Goal: Information Seeking & Learning: Understand process/instructions

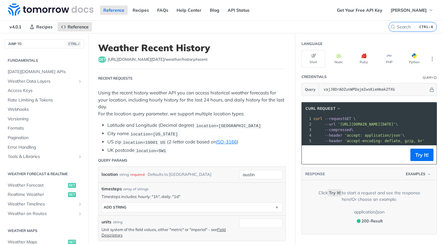
scroll to position [165, 0]
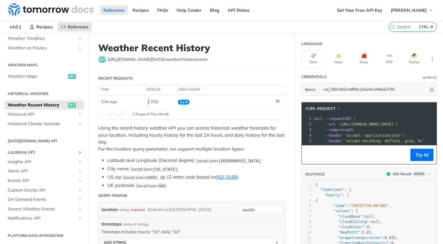
click at [34, 153] on span "Locations API" at bounding box center [42, 152] width 68 height 6
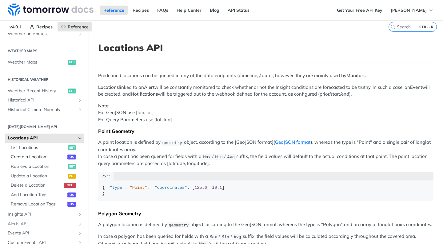
scroll to position [196, 0]
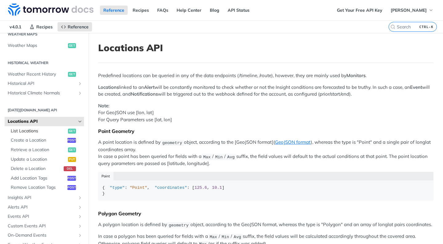
click at [33, 130] on span "List Locations" at bounding box center [39, 131] width 56 height 6
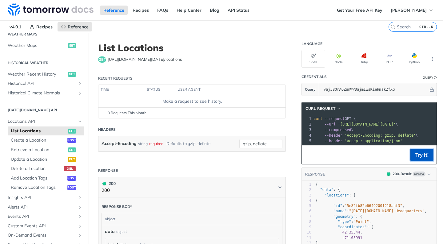
click at [420, 157] on button "Try It!" at bounding box center [422, 154] width 23 height 12
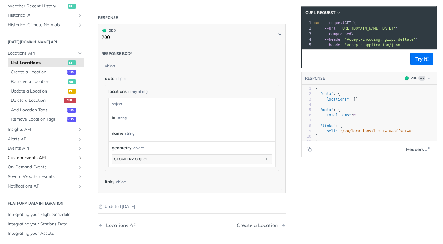
scroll to position [232, 0]
click at [40, 165] on span "On-Demand Events" at bounding box center [42, 166] width 68 height 6
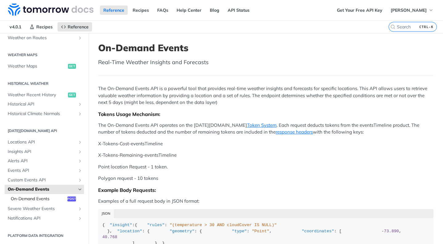
click at [41, 199] on span "On-Demand Events" at bounding box center [38, 199] width 55 height 6
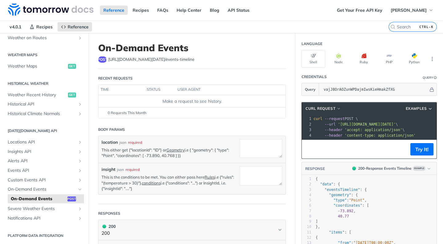
click at [420, 158] on footer "Try It!" at bounding box center [369, 148] width 135 height 19
click at [420, 155] on button "Try It!" at bounding box center [422, 149] width 23 height 12
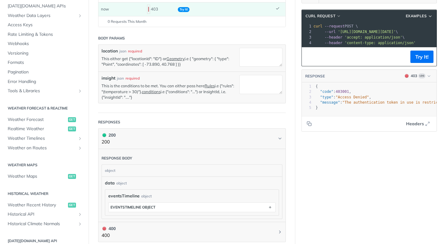
scroll to position [22, 0]
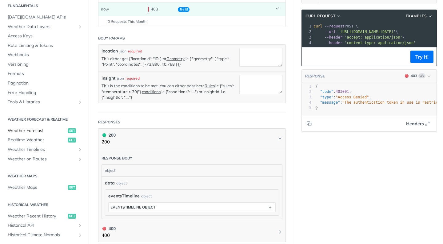
click at [37, 129] on span "Weather Forecast" at bounding box center [37, 130] width 59 height 6
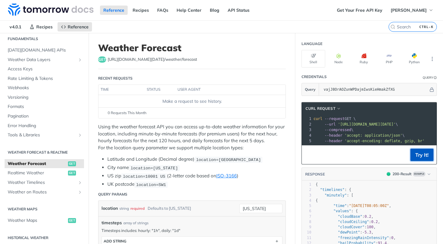
click at [414, 158] on button "Try It!" at bounding box center [422, 154] width 23 height 12
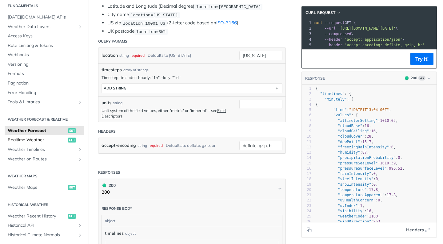
click at [33, 139] on span "Realtime Weather" at bounding box center [37, 140] width 59 height 6
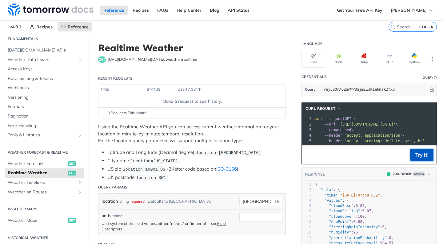
click at [411, 157] on button "Try It!" at bounding box center [422, 154] width 23 height 12
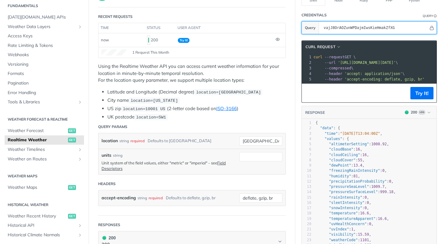
click at [332, 28] on input "vajJ8OrAOZunWPDajmIwsKieHmakZfXG" at bounding box center [375, 28] width 108 height 12
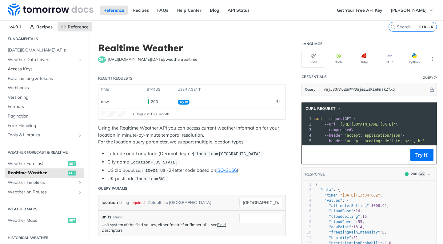
click at [18, 68] on span "Access Keys" at bounding box center [45, 69] width 75 height 6
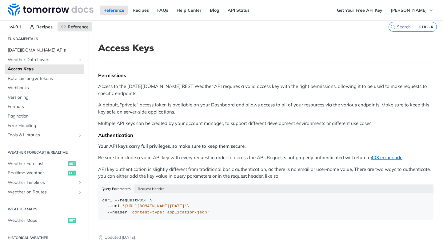
click at [41, 53] on link "[DATE][DOMAIN_NAME] APIs" at bounding box center [44, 50] width 79 height 9
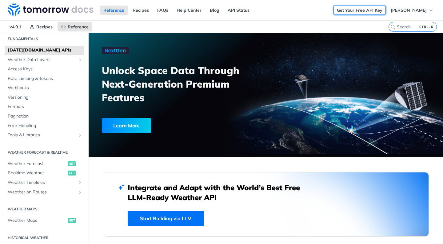
click at [367, 11] on link "Get Your Free API Key" at bounding box center [360, 10] width 52 height 9
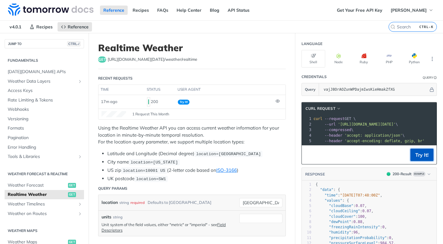
click at [414, 158] on button "Try It!" at bounding box center [422, 154] width 23 height 12
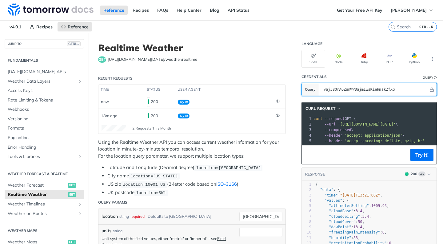
click at [352, 88] on input "vajJ8OrAOZunWPDajmIwsKieHmakZfXG" at bounding box center [375, 89] width 108 height 12
click at [351, 88] on input "vajJ8OrAOZunWPDajmIwsKieHmakZfXG" at bounding box center [375, 89] width 108 height 12
click at [366, 87] on input "vajJ8OrAOZunWPDajmIwsKieHmakZfXG" at bounding box center [375, 89] width 108 height 12
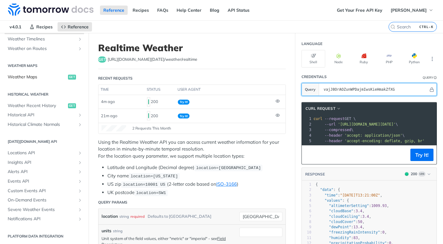
scroll to position [165, 0]
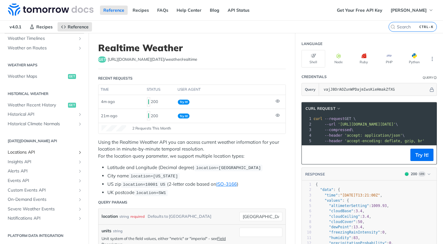
click at [28, 153] on span "Locations API" at bounding box center [42, 152] width 68 height 6
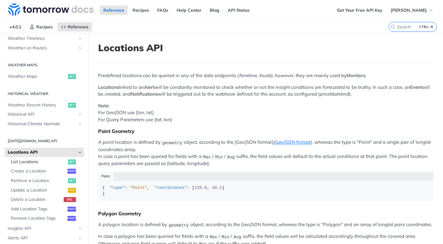
click at [35, 163] on span "List Locations" at bounding box center [39, 162] width 56 height 6
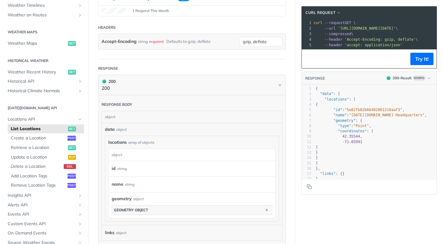
scroll to position [123, 0]
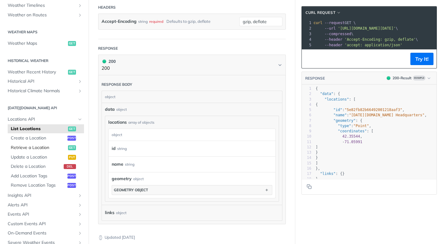
click at [29, 148] on span "Retrieve a Location" at bounding box center [39, 147] width 56 height 6
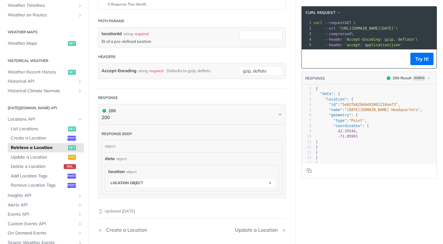
scroll to position [123, 0]
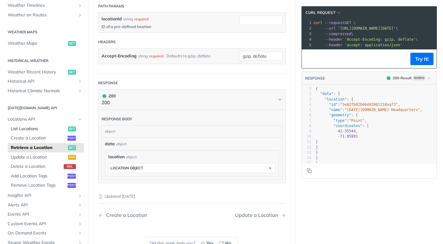
click at [31, 124] on link "List Locations get" at bounding box center [46, 128] width 76 height 9
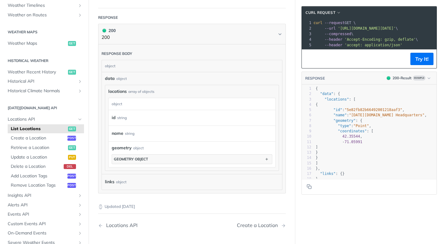
scroll to position [185, 0]
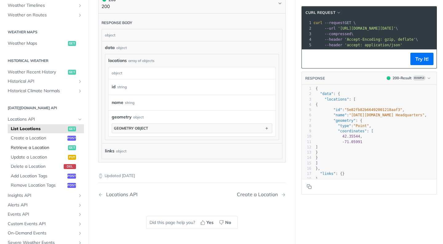
click at [38, 145] on span "Retrieve a Location" at bounding box center [39, 147] width 56 height 6
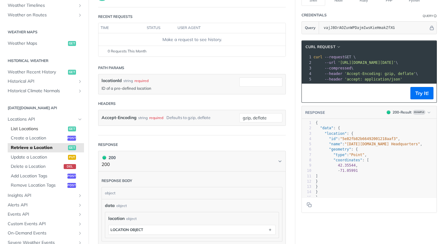
click at [26, 129] on span "List Locations" at bounding box center [39, 129] width 56 height 6
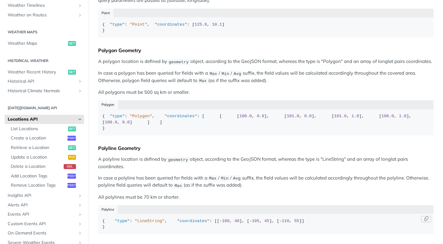
scroll to position [40, 0]
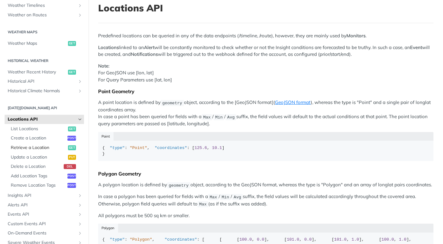
click at [32, 146] on span "Retrieve a Location" at bounding box center [39, 147] width 56 height 6
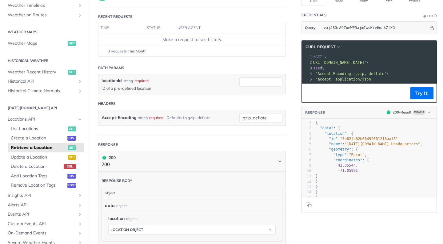
scroll to position [0, 30]
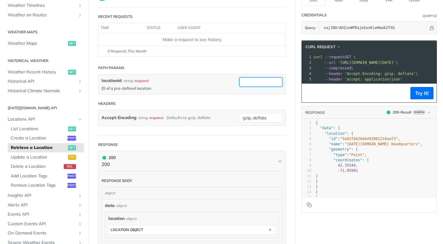
click at [264, 82] on input "locationId" at bounding box center [261, 81] width 43 height 9
click at [414, 99] on button "Try It!" at bounding box center [422, 93] width 23 height 12
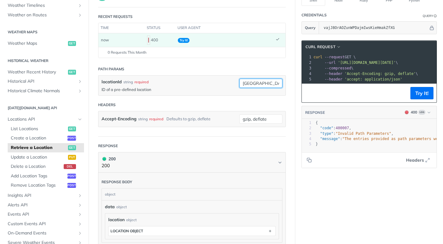
click at [275, 82] on input "hong kong" at bounding box center [261, 83] width 43 height 9
drag, startPoint x: 273, startPoint y: 83, endPoint x: 217, endPoint y: 83, distance: 56.4
click at [217, 83] on div "locationId string required ID of a pre-defined location hong kong required type…" at bounding box center [192, 85] width 187 height 20
click at [415, 98] on button "Try It!" at bounding box center [422, 93] width 23 height 12
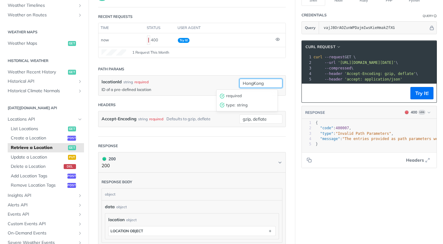
drag, startPoint x: 263, startPoint y: 83, endPoint x: 266, endPoint y: 87, distance: 6.2
click at [204, 83] on form "Path Params locationId string required ID of a pre-defined location HongKong re…" at bounding box center [192, 100] width 188 height 74
paste input "China"
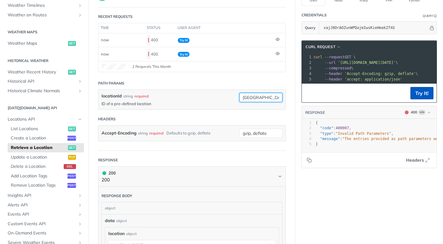
type input "China"
click at [417, 98] on button "Try It!" at bounding box center [422, 93] width 23 height 12
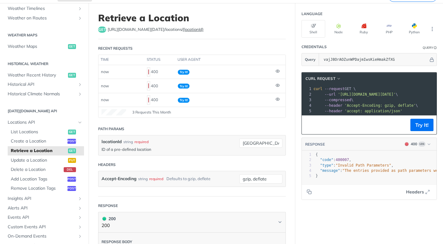
scroll to position [31, 0]
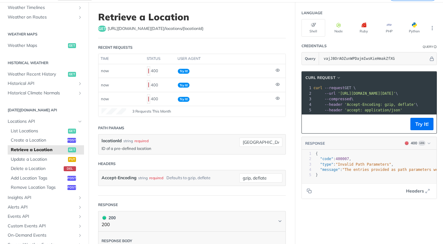
click at [187, 27] on label "{locationId}" at bounding box center [193, 28] width 21 height 5
click at [187, 29] on label "{locationId}" at bounding box center [193, 28] width 21 height 5
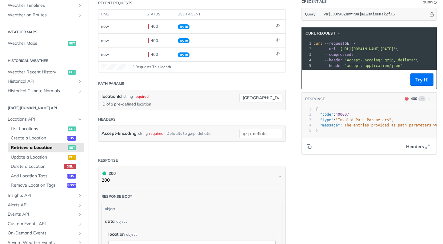
scroll to position [0, 0]
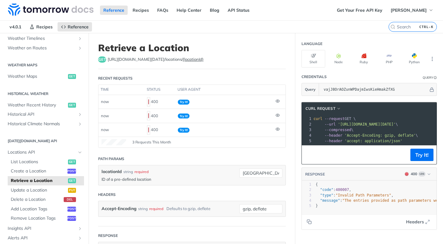
click at [184, 55] on header "Retrieve a Location get https://api.tomorrow.io/v4 /locations/ {locationId}" at bounding box center [192, 55] width 188 height 27
click at [187, 59] on label "{locationId}" at bounding box center [193, 59] width 21 height 5
click at [145, 60] on span "https://api.tomorrow.io/v4 /locations/ {locationId}" at bounding box center [156, 59] width 96 height 6
click at [183, 60] on label "{locationId}" at bounding box center [193, 59] width 21 height 5
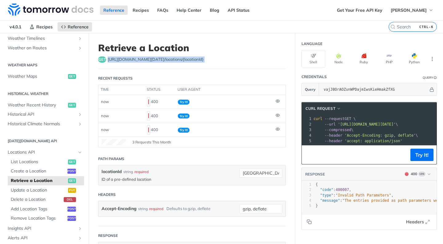
click at [183, 60] on label "{locationId}" at bounding box center [193, 59] width 21 height 5
click at [192, 59] on label "{locationId}" at bounding box center [193, 59] width 21 height 5
click at [188, 60] on label "{locationId}" at bounding box center [193, 59] width 21 height 5
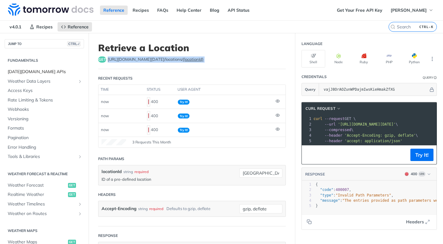
click at [36, 69] on span "[DATE][DOMAIN_NAME] APIs" at bounding box center [45, 72] width 75 height 6
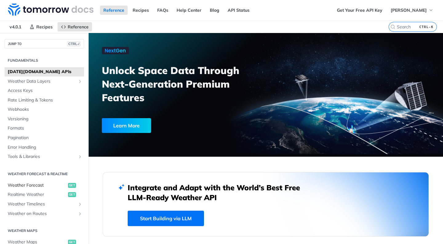
scroll to position [154, 0]
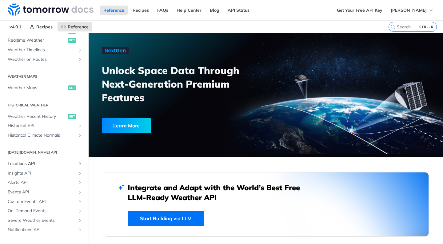
click at [29, 162] on span "Locations API" at bounding box center [42, 163] width 68 height 6
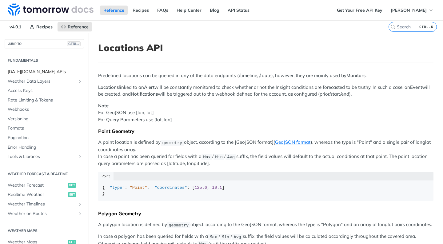
click at [35, 73] on span "[DATE][DOMAIN_NAME] APIs" at bounding box center [45, 72] width 75 height 6
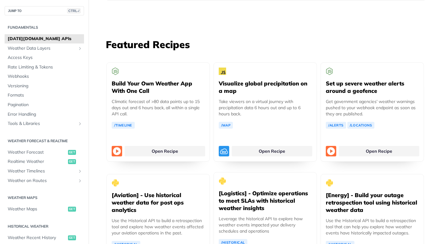
scroll to position [1109, 0]
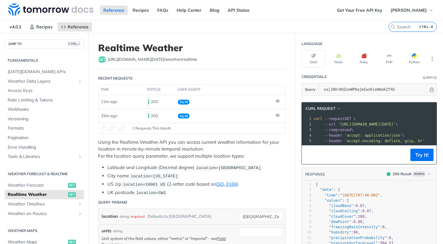
click at [188, 147] on p "Using the Realtime Weather API you can access current weather information for y…" at bounding box center [192, 149] width 188 height 21
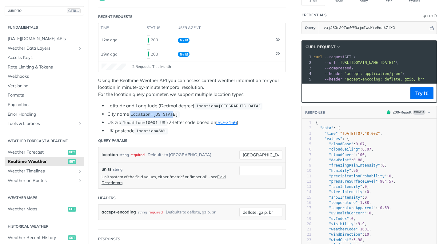
drag, startPoint x: 132, startPoint y: 114, endPoint x: 177, endPoint y: 114, distance: 45.0
click at [177, 114] on li "City name location=new york" at bounding box center [196, 114] width 179 height 7
copy span "location=[US_STATE]"
click at [257, 112] on li "City name location=new york" at bounding box center [196, 114] width 179 height 7
click at [139, 114] on span "location=[US_STATE]" at bounding box center [154, 114] width 47 height 5
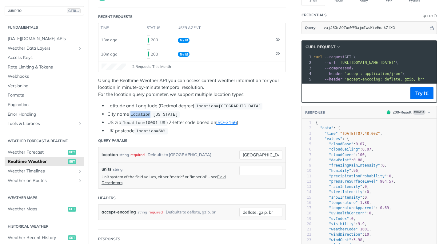
click at [139, 114] on span "location=[US_STATE]" at bounding box center [154, 114] width 47 height 5
copy span "location"
